Goal: Task Accomplishment & Management: Manage account settings

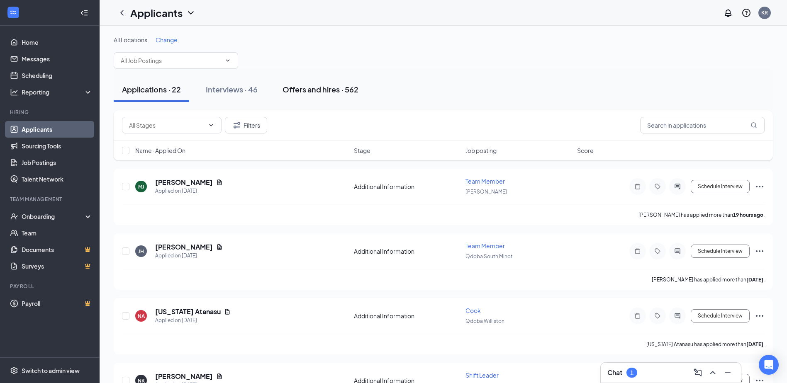
click at [301, 92] on div "Offers and hires · 562" at bounding box center [320, 89] width 76 height 10
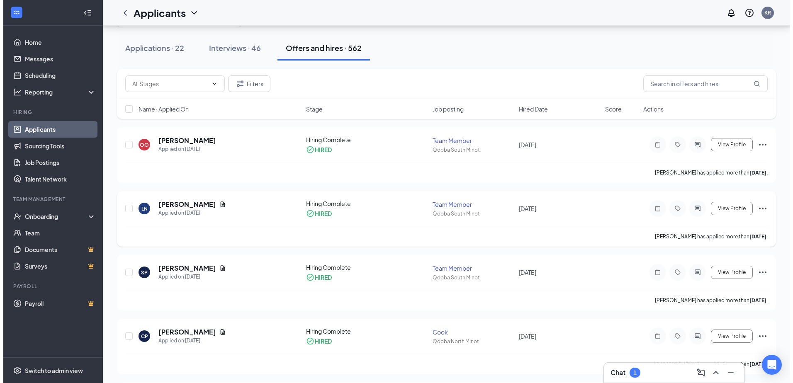
scroll to position [83, 0]
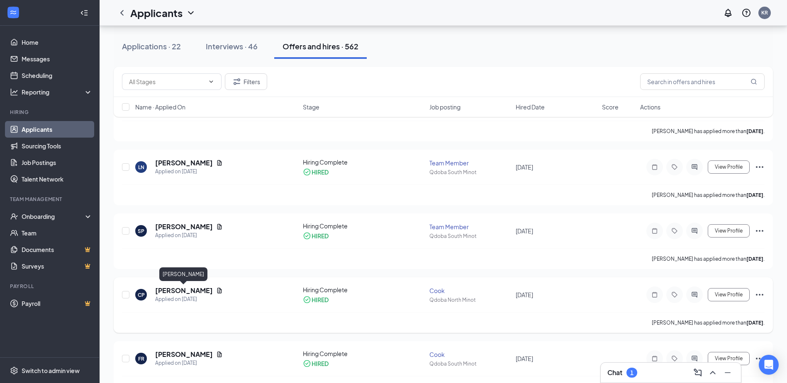
click at [185, 293] on h5 "[PERSON_NAME]" at bounding box center [184, 290] width 58 height 9
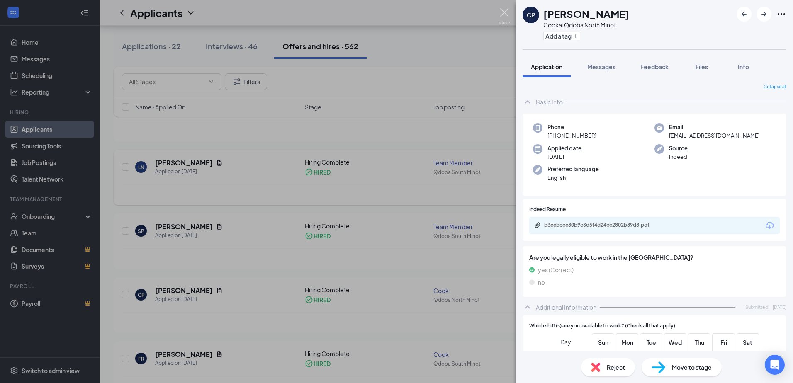
drag, startPoint x: 503, startPoint y: 10, endPoint x: 342, endPoint y: 155, distance: 215.5
click at [503, 10] on img at bounding box center [504, 16] width 10 height 16
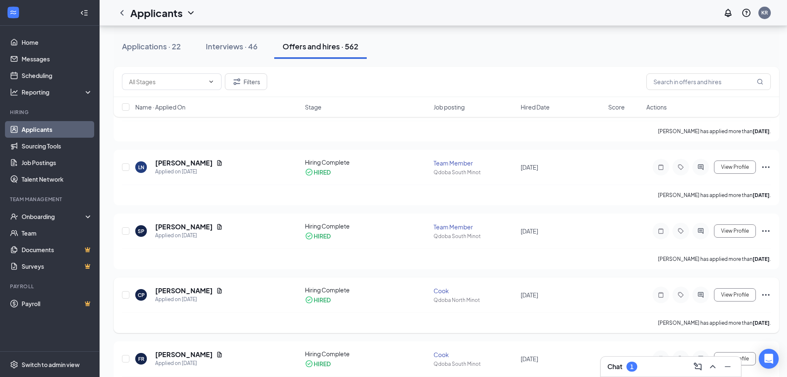
scroll to position [124, 0]
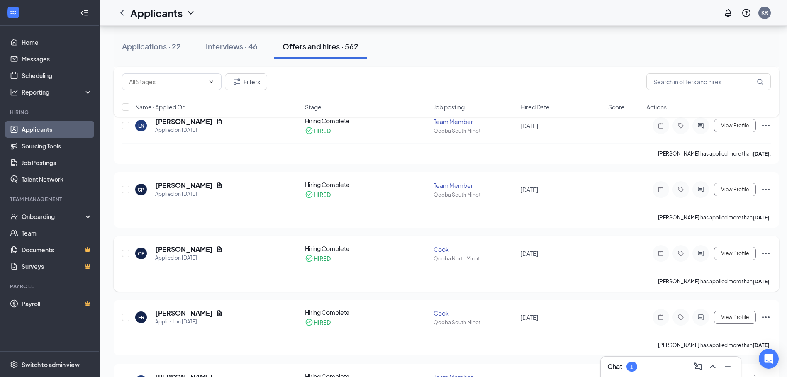
click at [766, 255] on icon "Ellipses" at bounding box center [765, 253] width 10 height 10
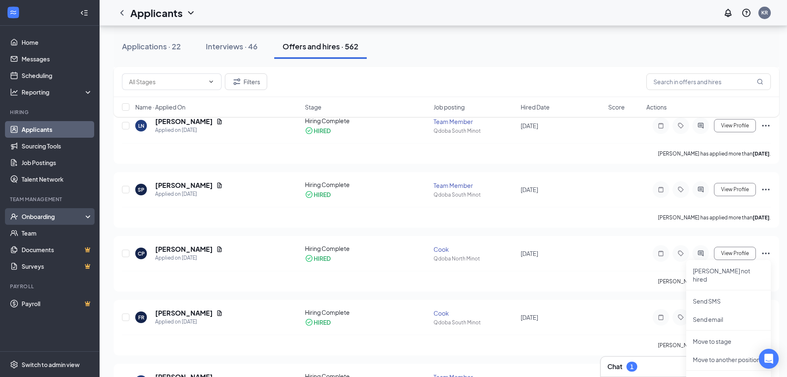
click at [43, 216] on div "Onboarding" at bounding box center [54, 216] width 64 height 8
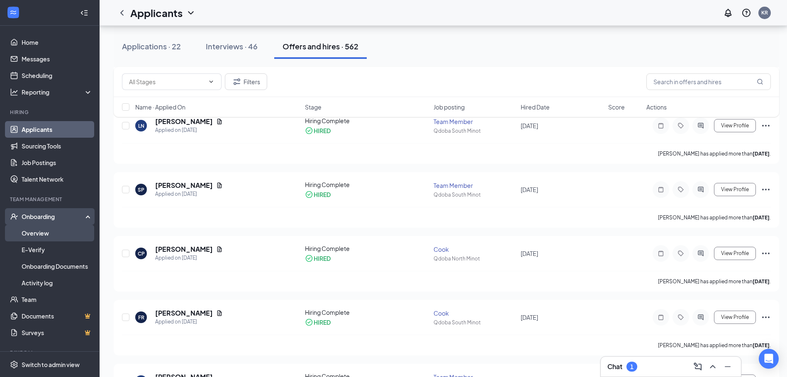
click at [47, 233] on link "Overview" at bounding box center [57, 233] width 71 height 17
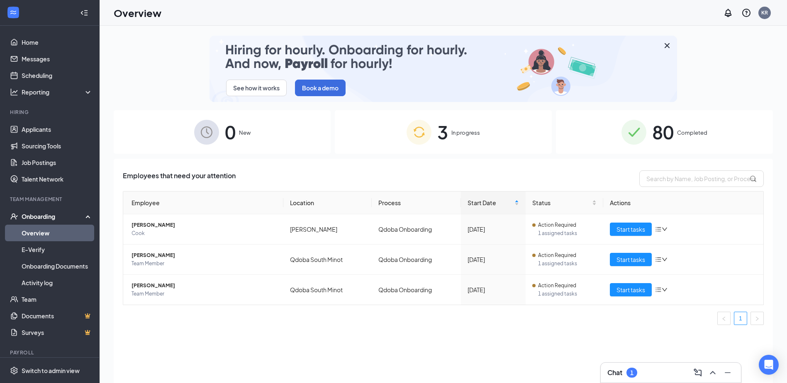
click at [677, 138] on div "80 Completed" at bounding box center [664, 132] width 217 height 44
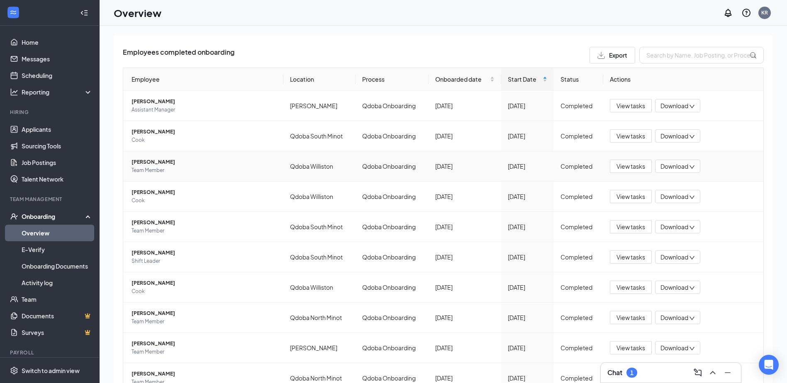
scroll to position [124, 0]
click at [178, 253] on span "[PERSON_NAME]" at bounding box center [203, 252] width 145 height 8
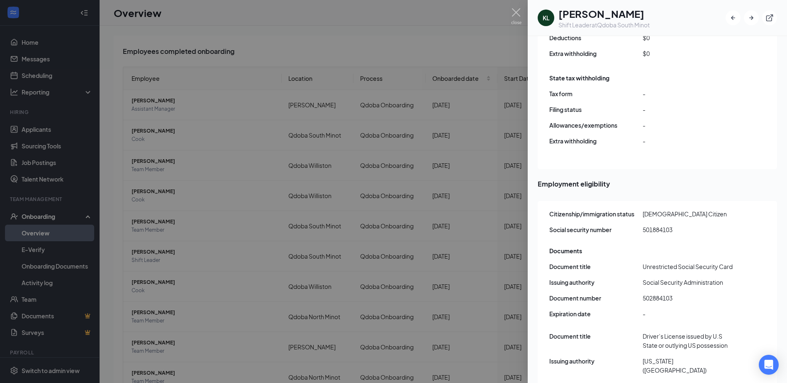
scroll to position [903, 0]
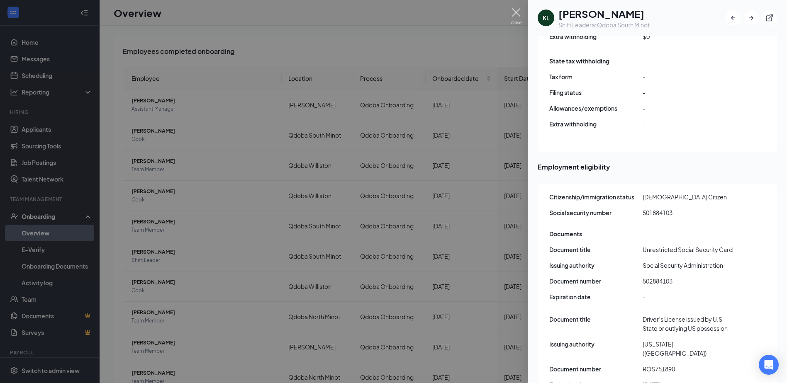
click at [513, 12] on img at bounding box center [516, 16] width 10 height 16
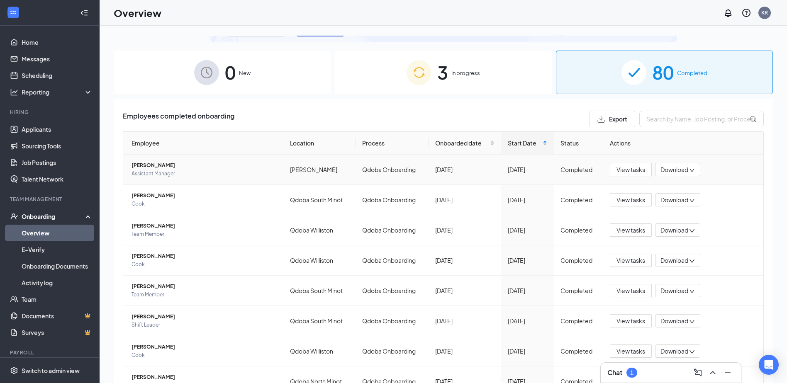
scroll to position [41, 0]
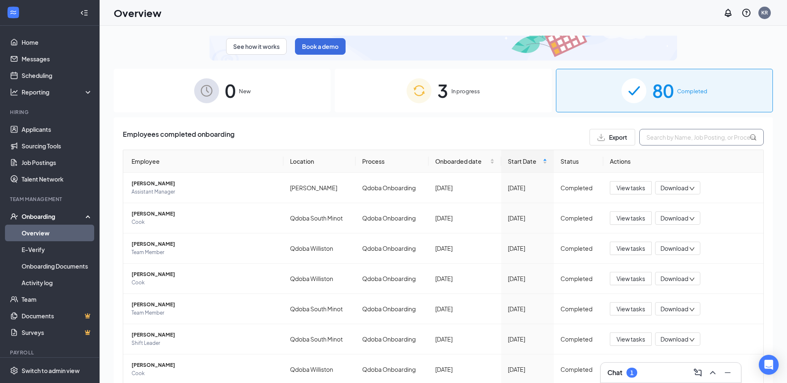
click at [672, 140] on input "text" at bounding box center [701, 137] width 124 height 17
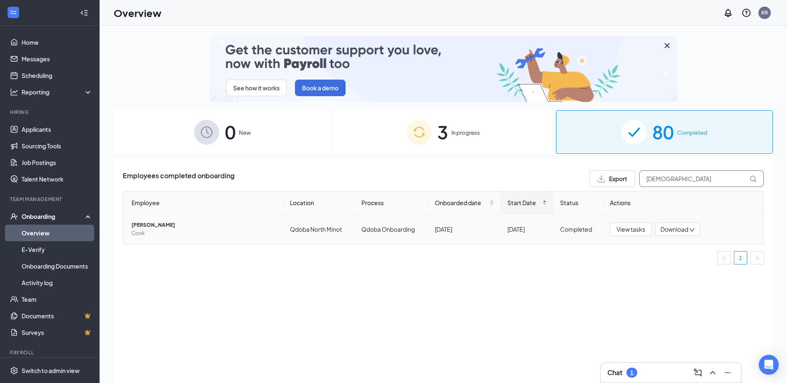
type input "[DEMOGRAPHIC_DATA]"
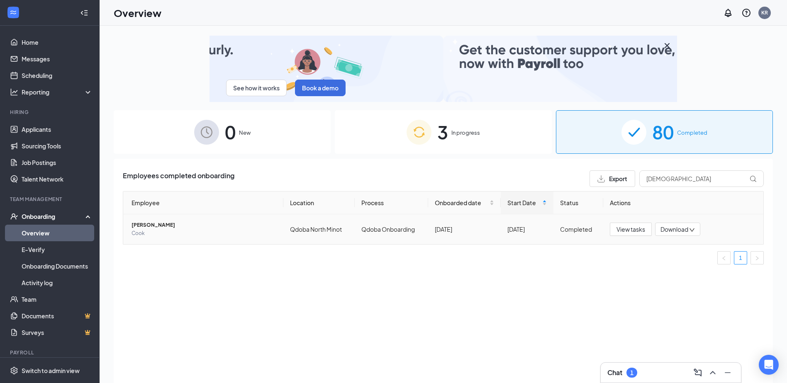
click at [159, 225] on span "[PERSON_NAME]" at bounding box center [203, 225] width 145 height 8
